Goal: Information Seeking & Learning: Stay updated

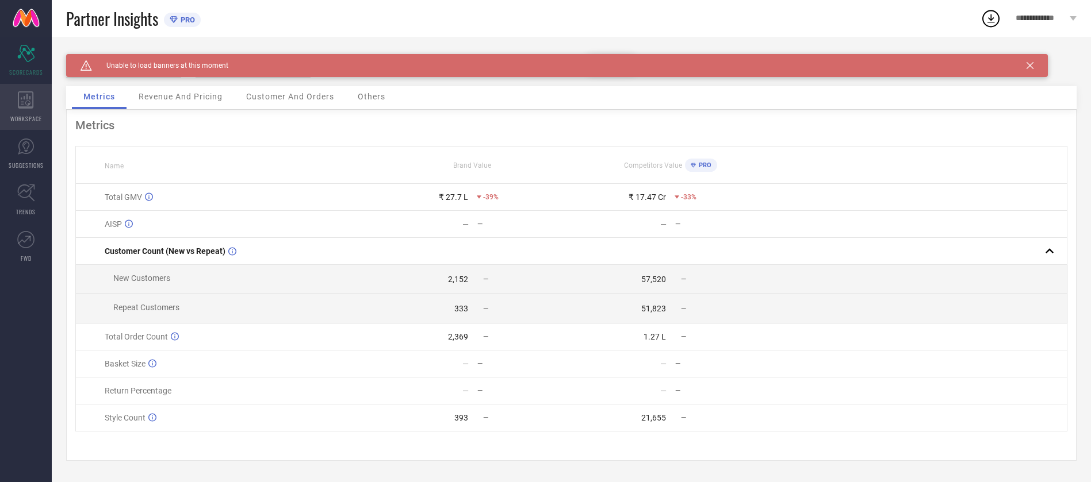
click at [24, 105] on icon at bounding box center [26, 99] width 16 height 17
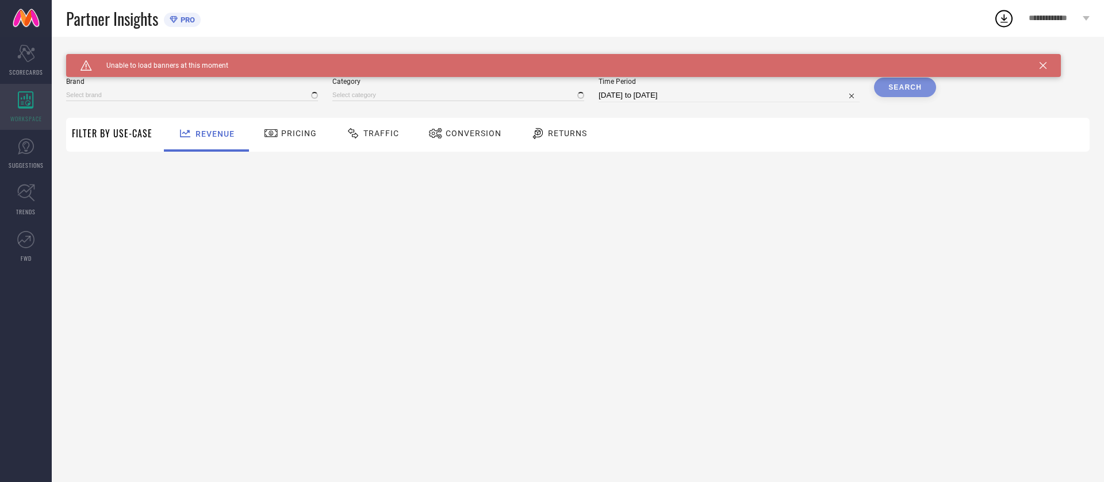
type input "CHANSI"
type input "All"
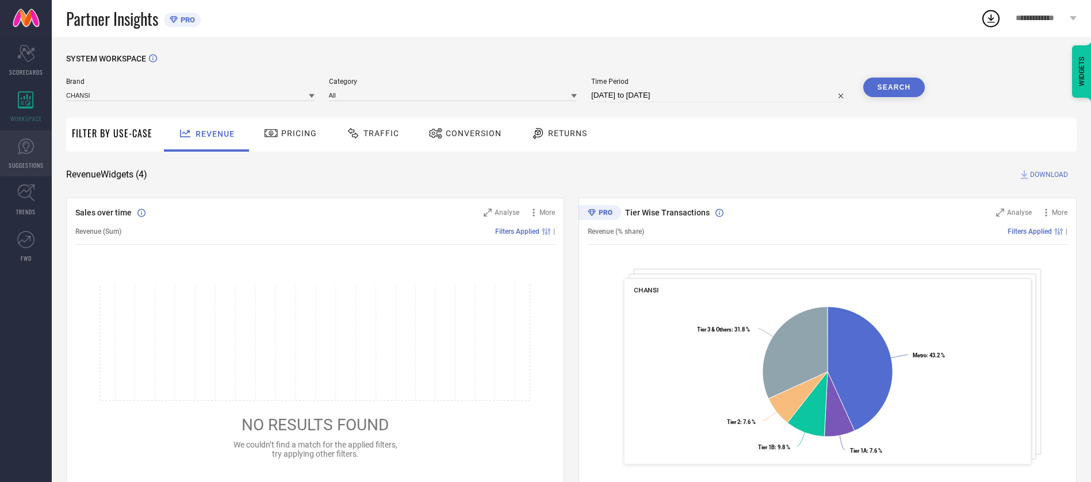
click at [26, 158] on link "SUGGESTIONS" at bounding box center [26, 154] width 52 height 46
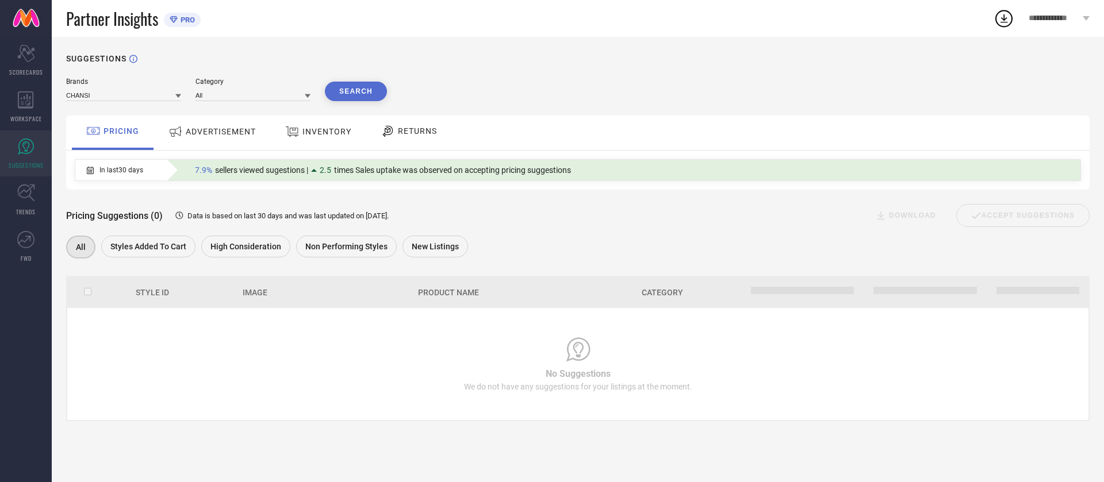
click at [228, 134] on span "ADVERTISEMENT" at bounding box center [221, 131] width 70 height 9
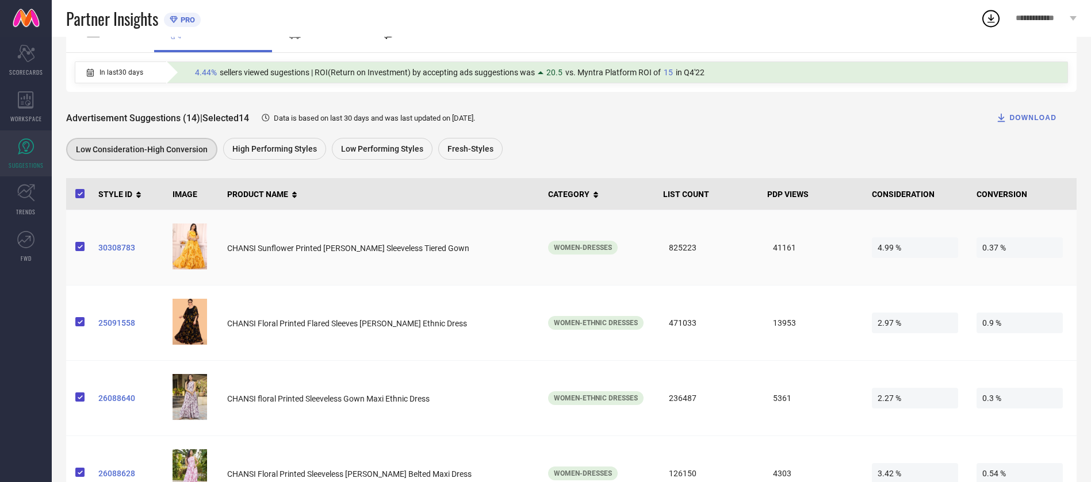
scroll to position [98, 0]
click at [261, 149] on span "High Performing Styles" at bounding box center [274, 148] width 85 height 9
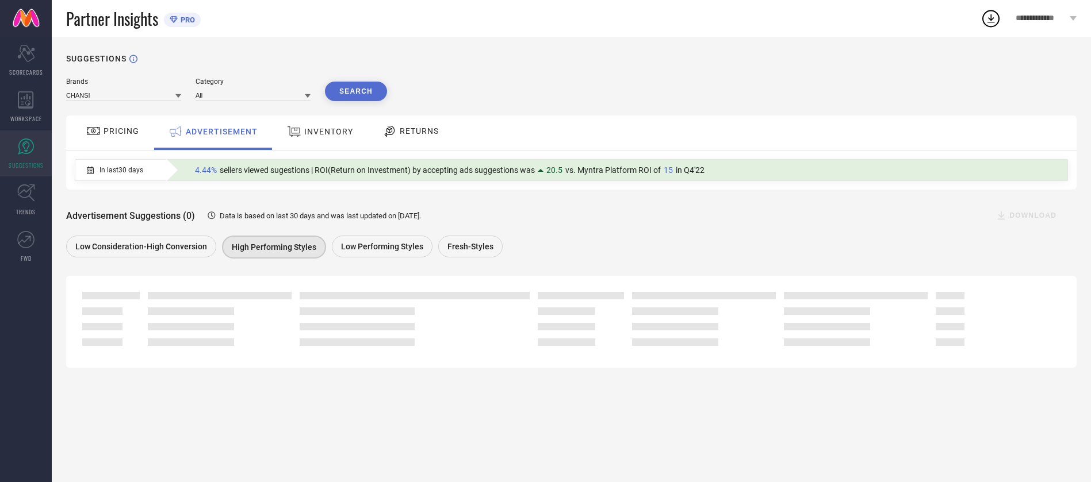
scroll to position [0, 0]
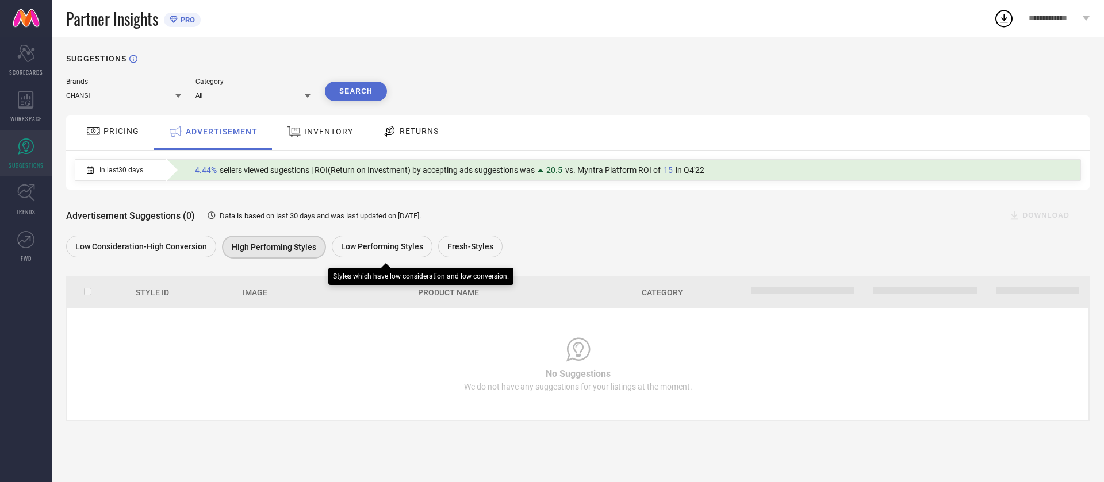
click at [399, 244] on span "Low Performing Styles" at bounding box center [382, 246] width 82 height 9
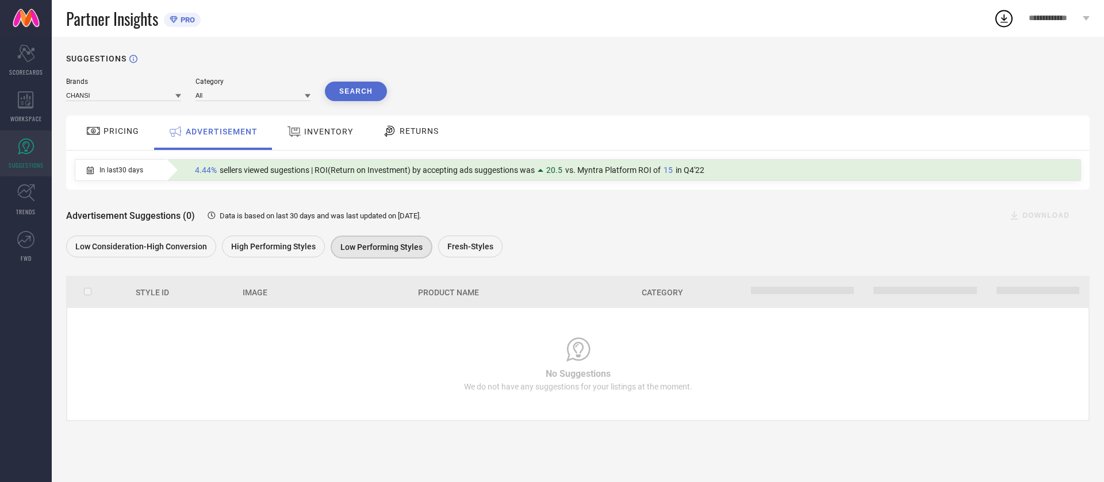
click at [338, 125] on div "INVENTORY" at bounding box center [320, 131] width 72 height 21
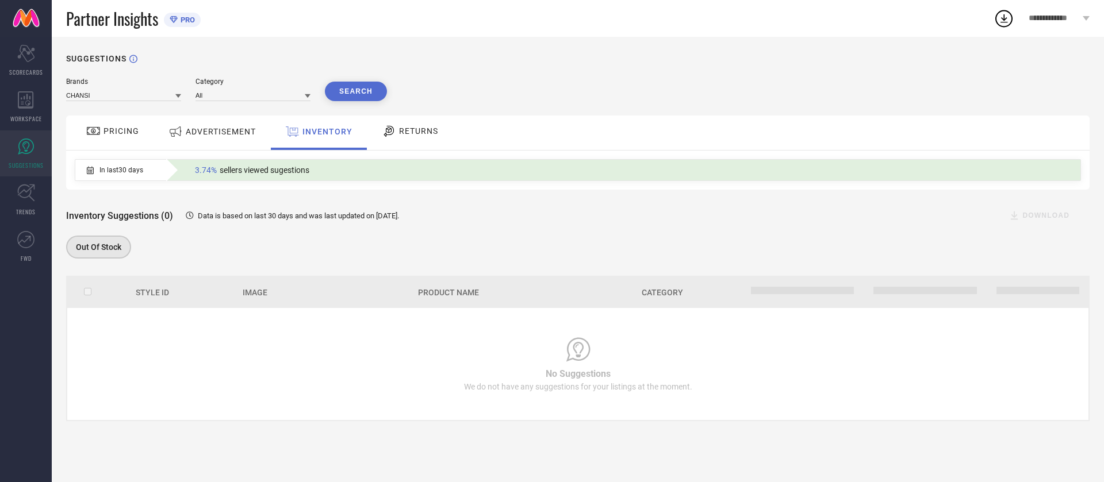
click at [121, 132] on span "PRICING" at bounding box center [122, 131] width 36 height 9
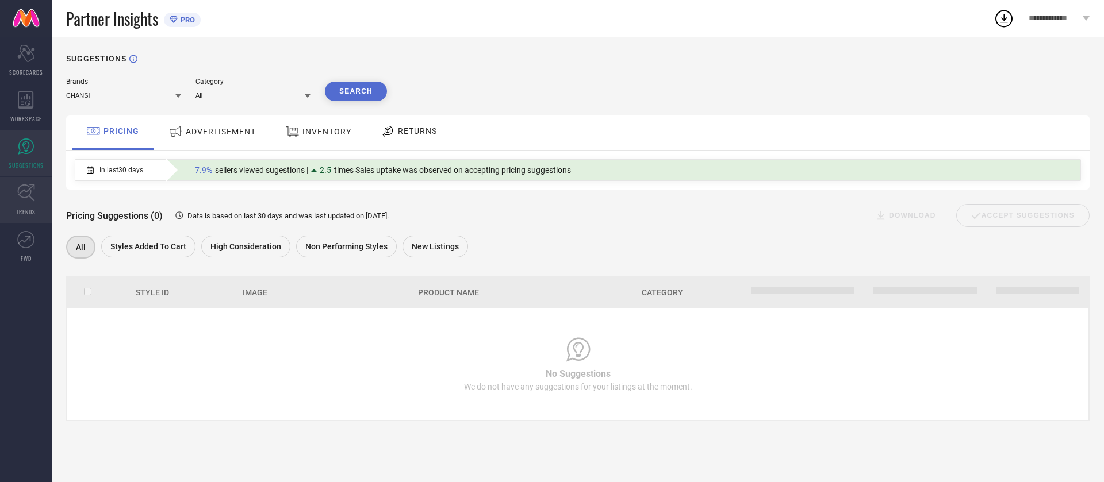
click at [28, 197] on icon at bounding box center [26, 193] width 18 height 18
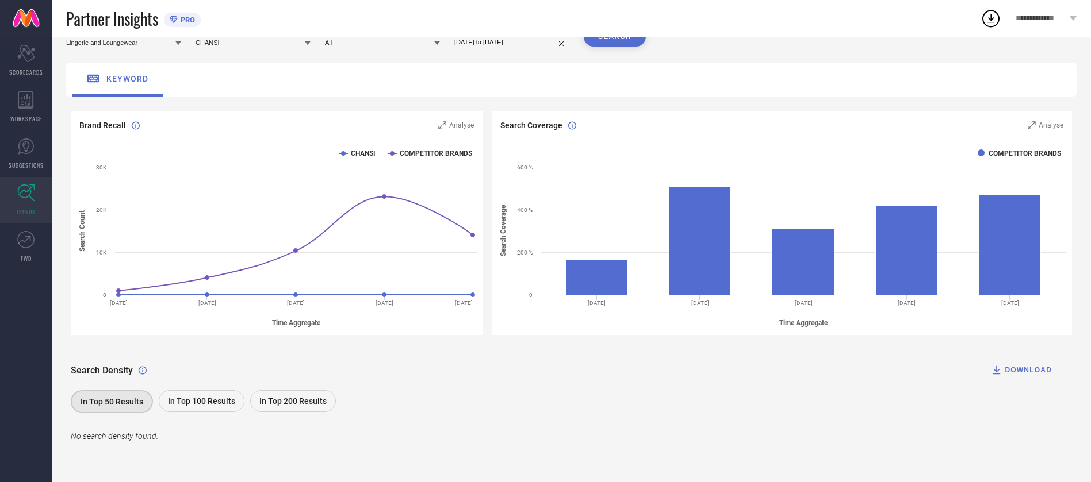
scroll to position [54, 0]
click at [26, 247] on icon at bounding box center [25, 239] width 17 height 17
